Goal: Task Accomplishment & Management: Complete application form

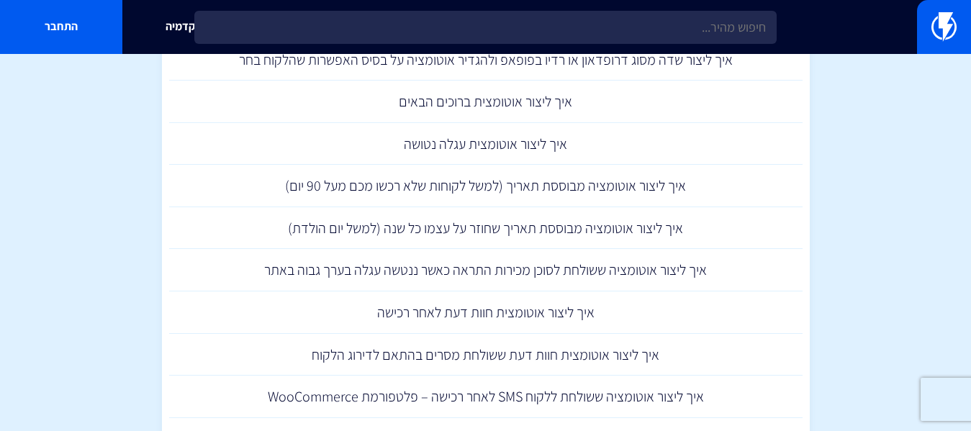
scroll to position [1568, 0]
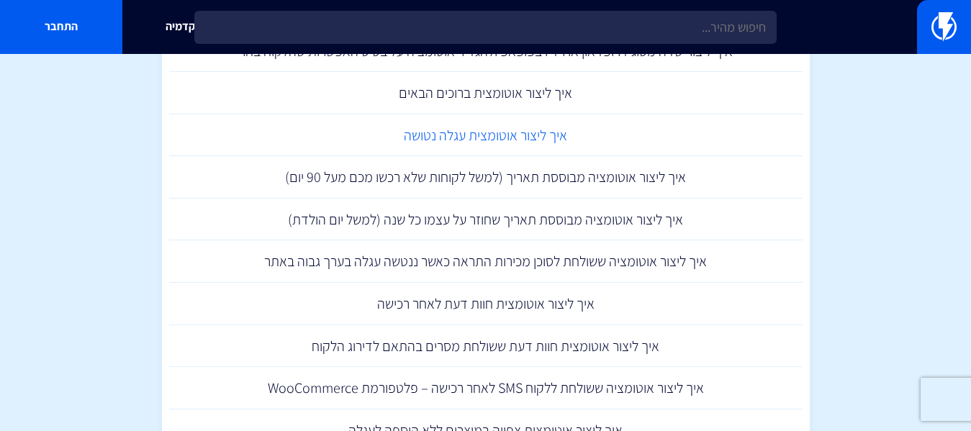
click at [517, 142] on link "איך ליצור אוטומצית עגלה נטושה" at bounding box center [485, 135] width 633 height 42
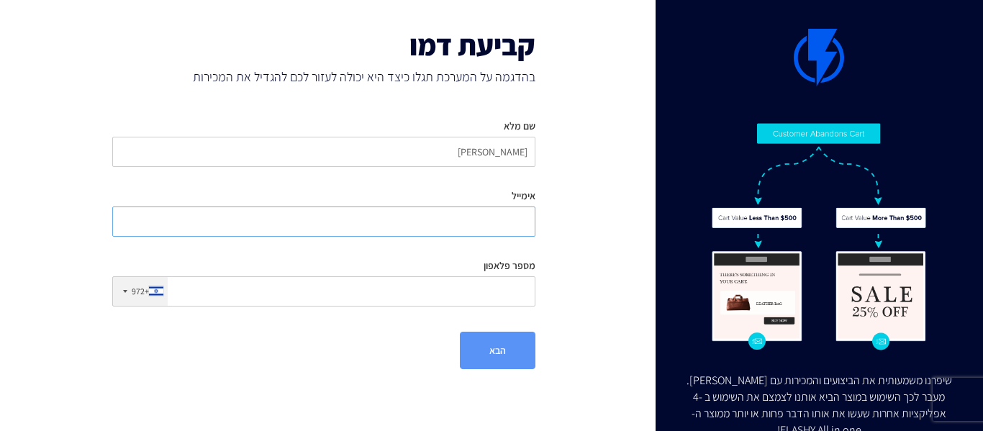
click at [427, 207] on input "אימייל" at bounding box center [323, 221] width 423 height 30
click at [429, 214] on input "אימייל" at bounding box center [323, 221] width 423 height 30
click at [423, 300] on input "מספר פלאפון" at bounding box center [323, 291] width 423 height 30
click at [442, 219] on input "אימייל" at bounding box center [323, 221] width 423 height 30
type input "ר"
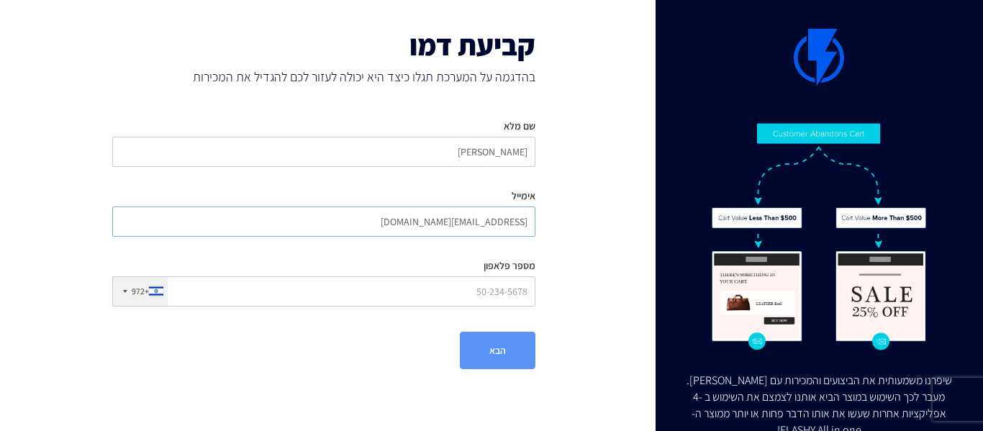
type input "ronadi2020@gmail.com"
click at [453, 304] on input "מספר פלאפון" at bounding box center [323, 291] width 423 height 30
type input "529406870"
click at [532, 353] on button "הבא" at bounding box center [498, 350] width 76 height 37
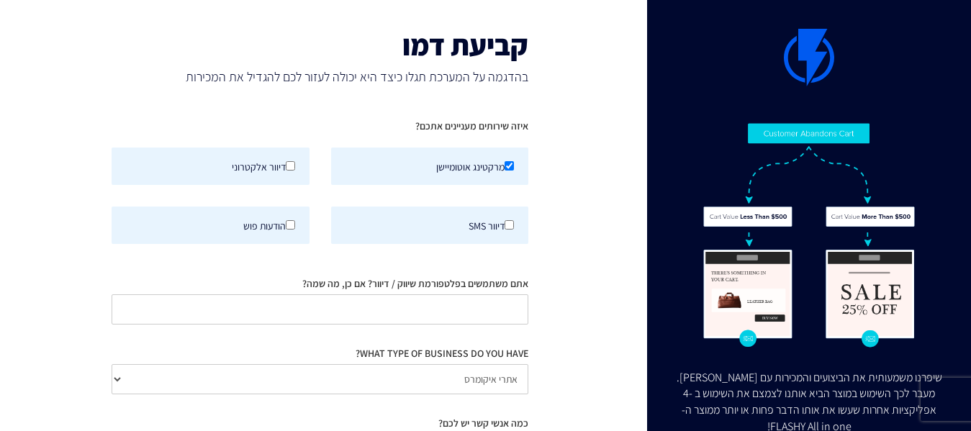
click at [322, 158] on div "מרקטינג אוטומיישן" at bounding box center [429, 166] width 219 height 59
click at [286, 164] on input "דיוור אלקטרוני" at bounding box center [290, 165] width 9 height 9
checkbox input "true"
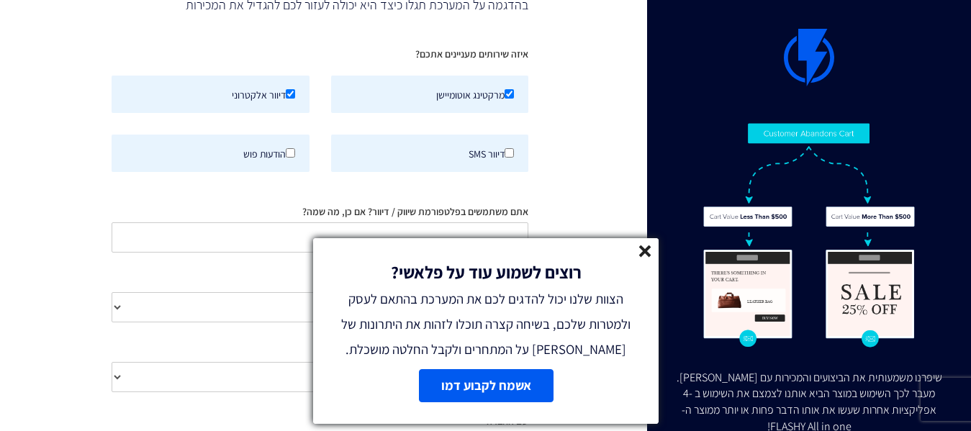
scroll to position [144, 0]
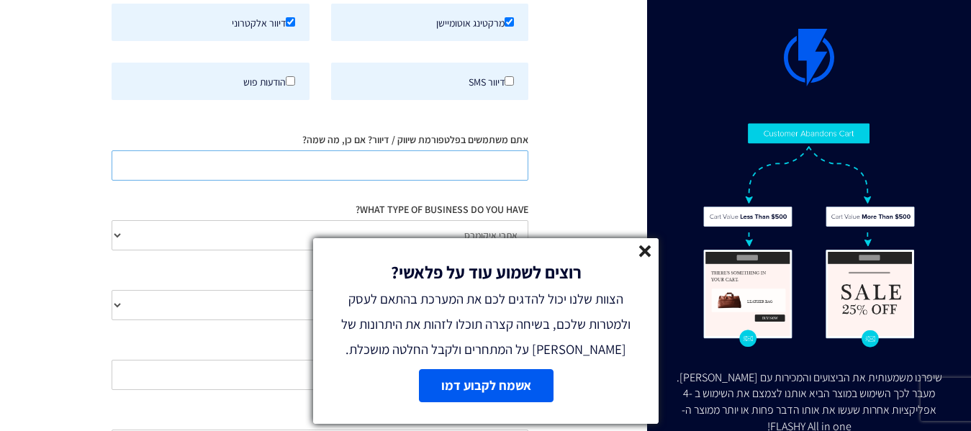
click at [432, 160] on input "אתם משתמשים בפלטפורמת שיווק / דיוור? אם כן, מה שמה?" at bounding box center [320, 165] width 417 height 30
click at [646, 249] on line at bounding box center [645, 251] width 10 height 10
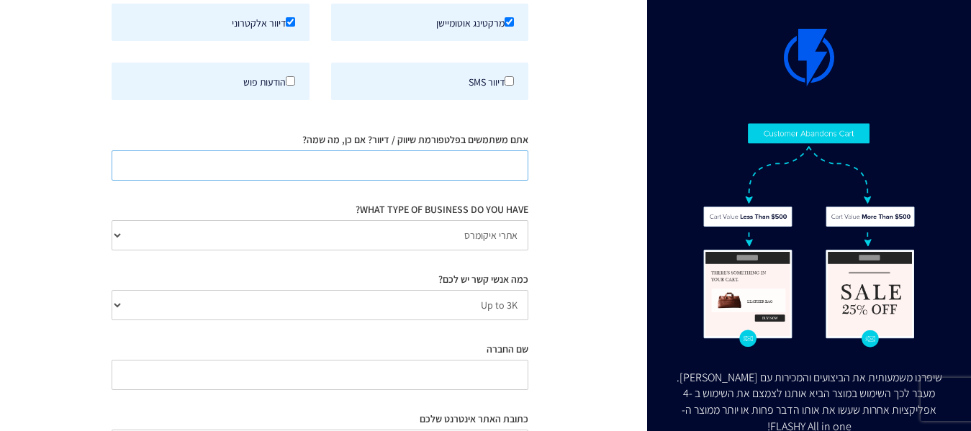
click at [486, 173] on input "אתם משתמשים בפלטפורמת שיווק / דיוור? אם כן, מה שמה?" at bounding box center [320, 165] width 417 height 30
type input "k"
type input "לא"
click at [390, 237] on select "אתרי איקומרס Agency / Freelancer SaaS Other" at bounding box center [320, 235] width 417 height 30
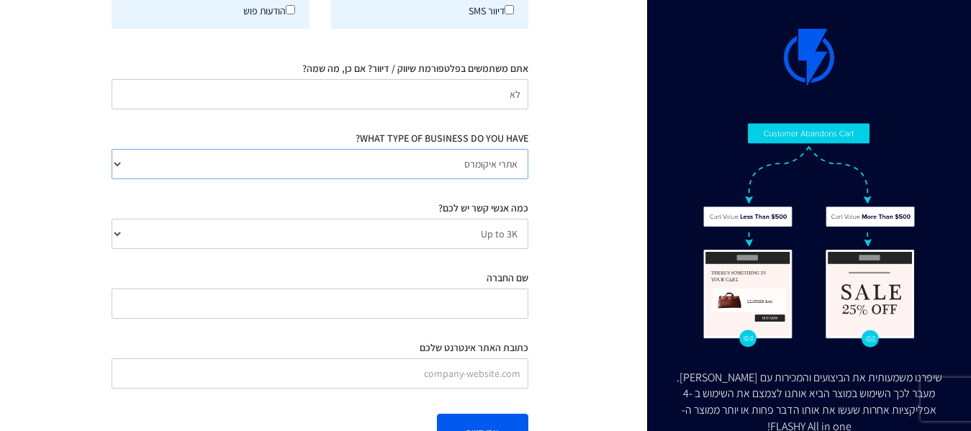
scroll to position [216, 0]
click at [430, 232] on select "Up to 3K 3K-10K 10K-25K 25K-50K 50K-100K 100K-250K 250K-500K 500K-1M 1M+" at bounding box center [320, 233] width 417 height 30
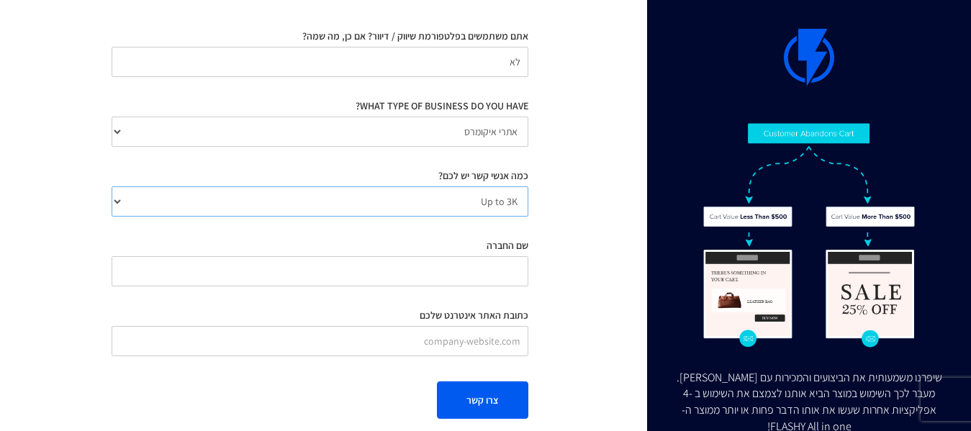
scroll to position [264, 0]
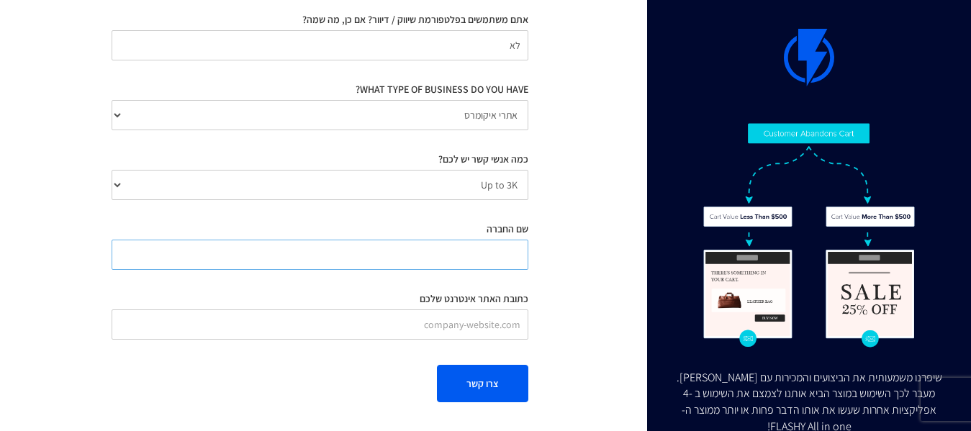
click at [464, 263] on input "שם החברה" at bounding box center [320, 255] width 417 height 30
type input "ה"
type input "אקו טבע"
click at [450, 319] on input "כתובת האתר אינטרנט שלכם" at bounding box center [320, 324] width 417 height 30
paste input "https://ecoteva.co.il/"
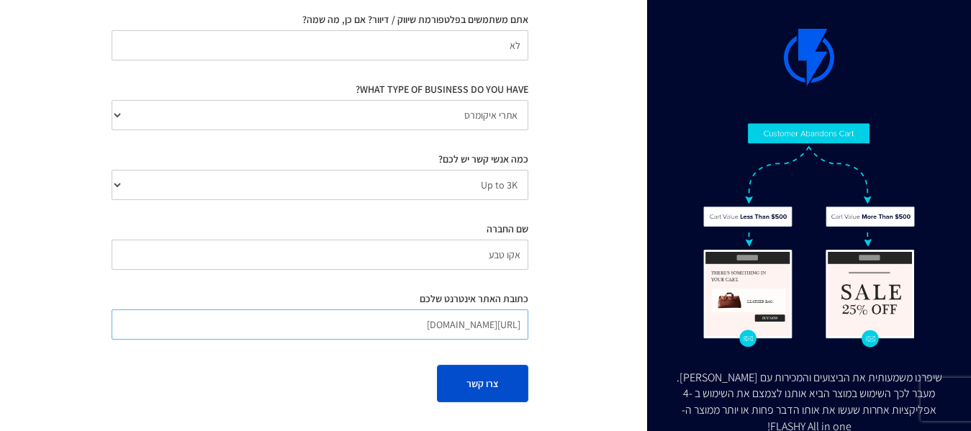
type input "https://ecoteva.co.il/"
click at [491, 380] on button "צרו קשר" at bounding box center [482, 383] width 91 height 37
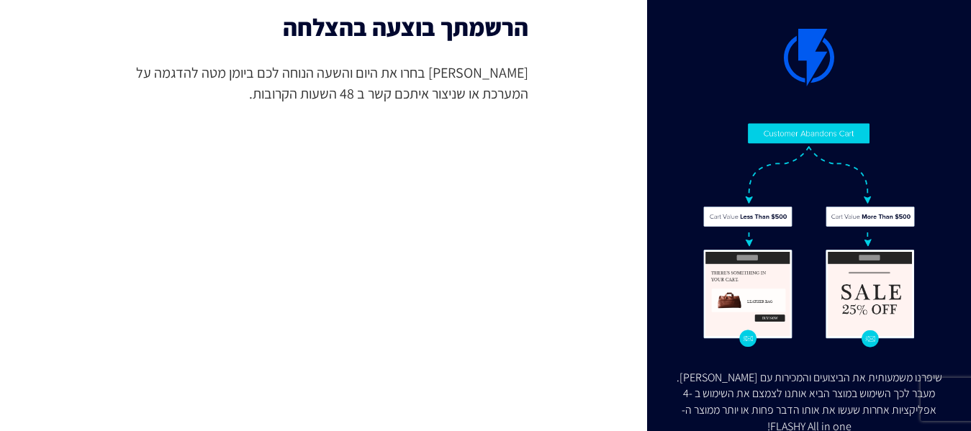
scroll to position [18, 0]
